Goal: Navigation & Orientation: Find specific page/section

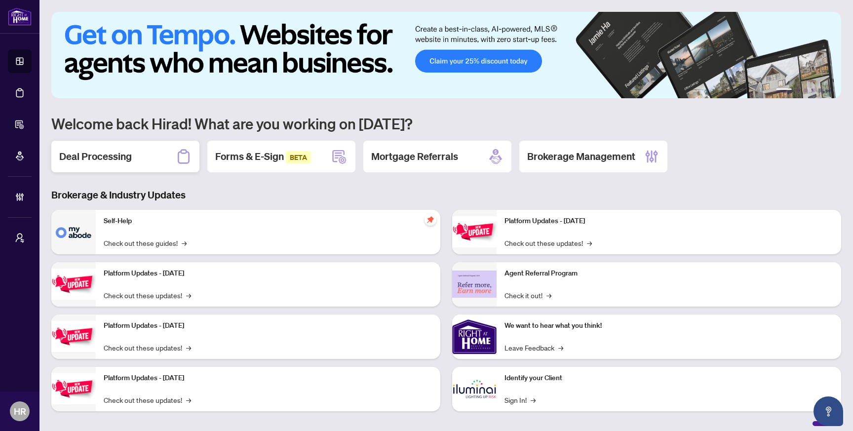
click at [123, 144] on div "Deal Processing" at bounding box center [125, 157] width 148 height 32
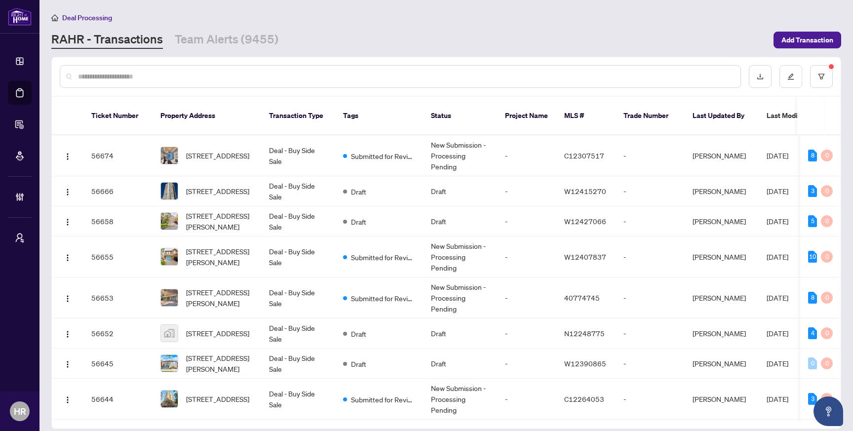
drag, startPoint x: 821, startPoint y: 80, endPoint x: 661, endPoint y: 58, distance: 161.0
click at [660, 59] on div at bounding box center [446, 76] width 789 height 39
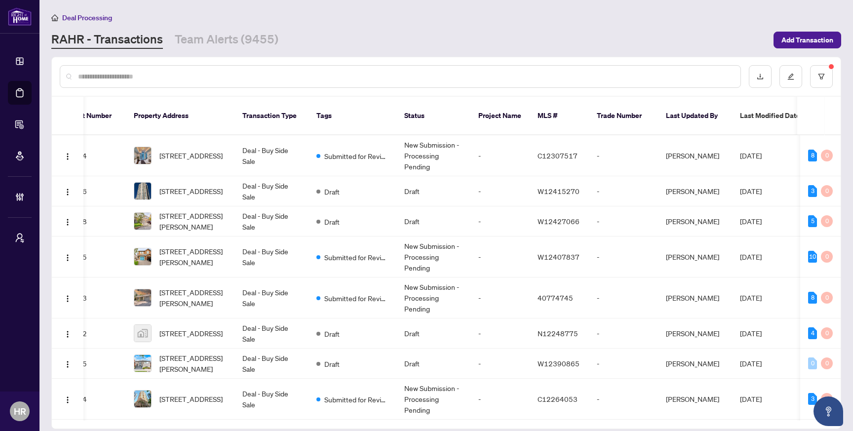
scroll to position [0, 166]
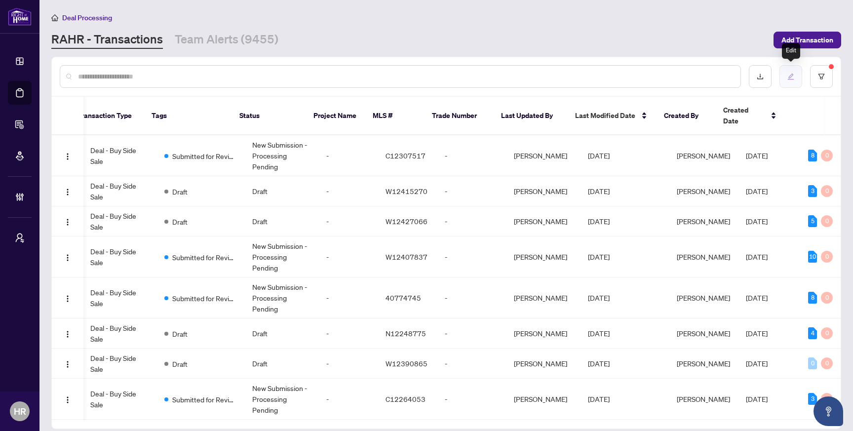
click at [791, 74] on icon "edit" at bounding box center [791, 76] width 7 height 7
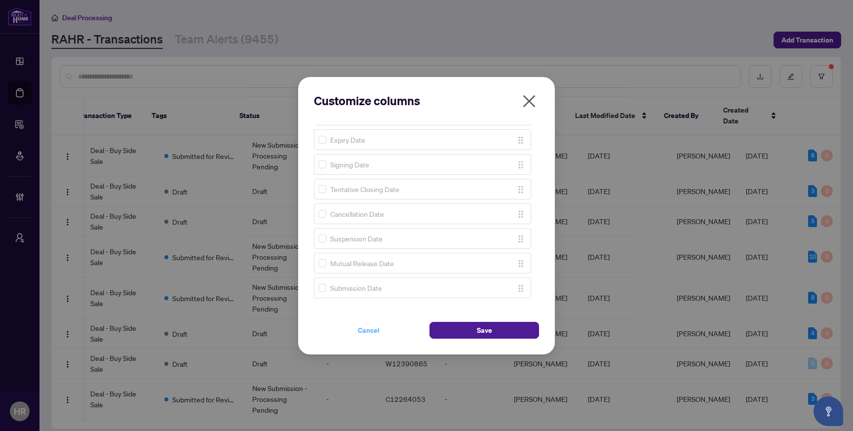
click at [371, 327] on span "Cancel" at bounding box center [369, 331] width 22 height 16
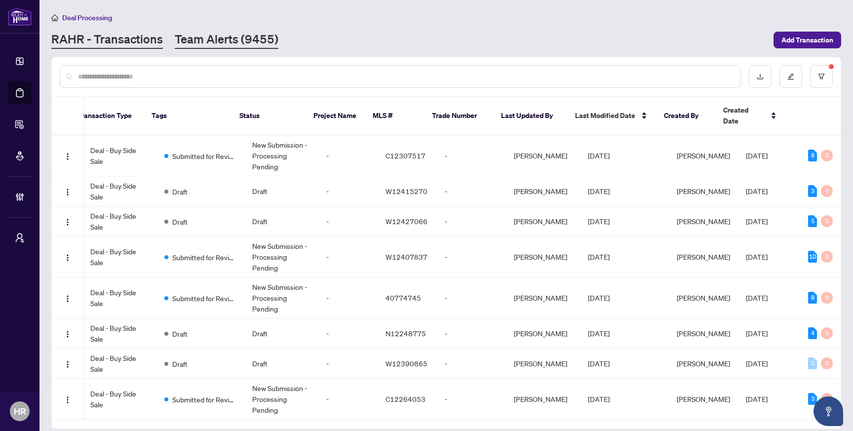
click at [205, 31] on link "Team Alerts (9455)" at bounding box center [227, 40] width 104 height 18
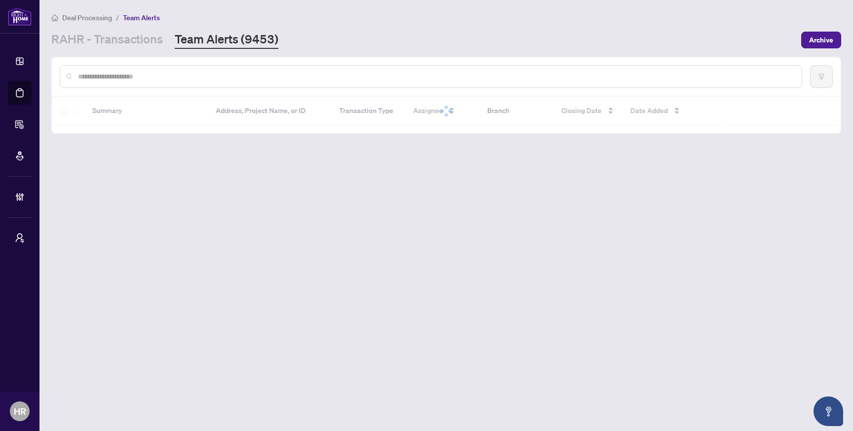
click at [116, 49] on main "Deal Processing / Team Alerts RAHR - Transactions Team Alerts (9453) Archive Su…" at bounding box center [447, 215] width 814 height 431
click at [119, 31] on link "RAHR - Transactions" at bounding box center [107, 40] width 112 height 18
